Goal: Information Seeking & Learning: Learn about a topic

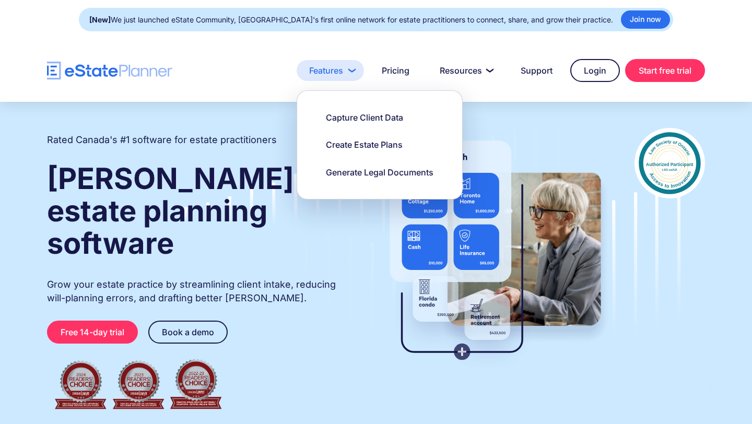
click at [341, 73] on link "Features" at bounding box center [330, 70] width 67 height 21
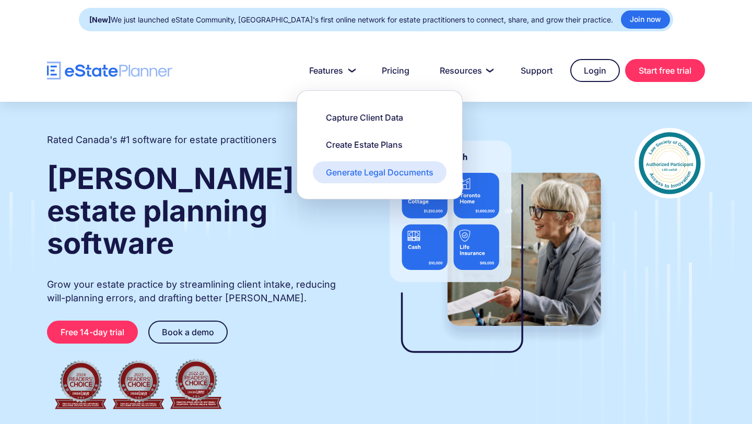
click at [369, 174] on div "Generate Legal Documents" at bounding box center [380, 172] width 108 height 11
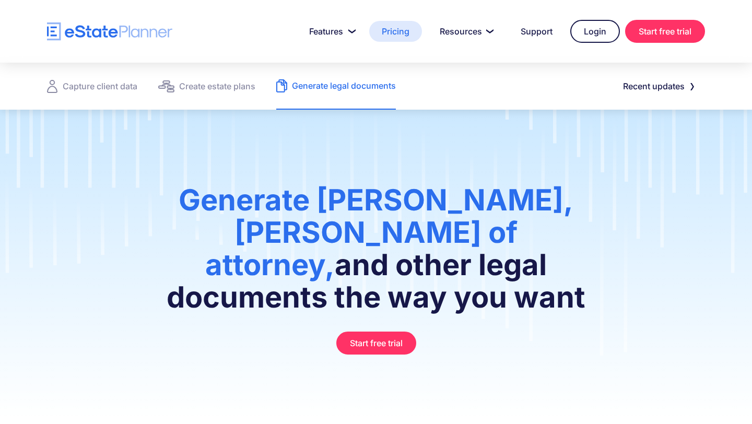
click at [394, 28] on link "Pricing" at bounding box center [395, 31] width 53 height 21
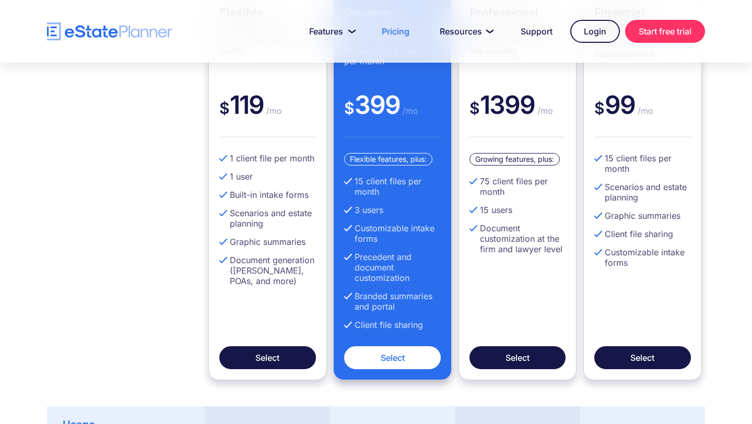
scroll to position [342, 0]
click at [654, 249] on li "Customizable intake forms" at bounding box center [643, 258] width 97 height 21
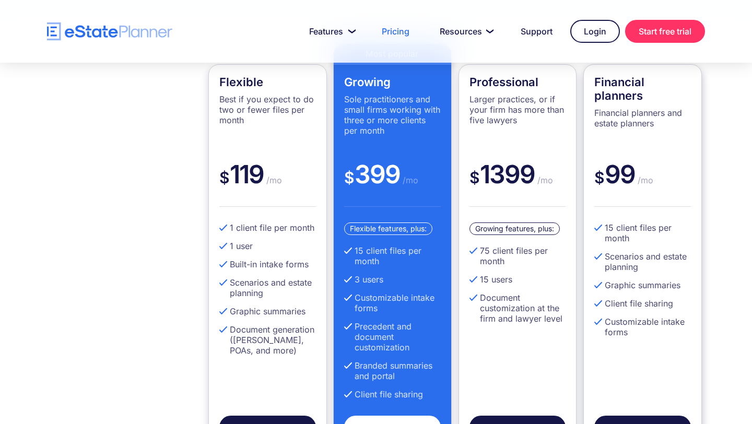
scroll to position [276, 0]
